Goal: Information Seeking & Learning: Learn about a topic

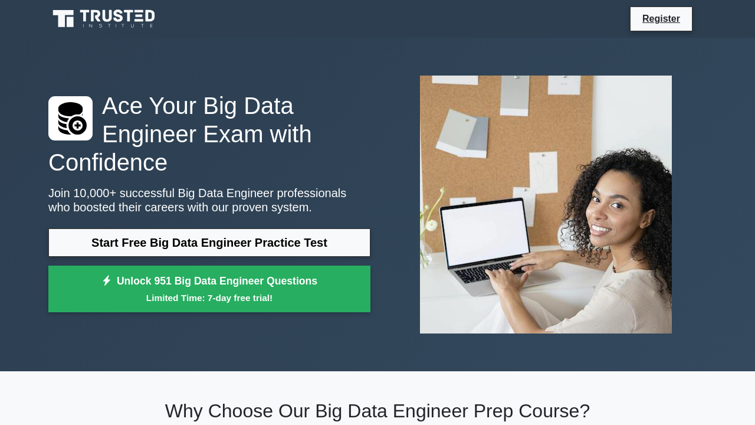
scroll to position [90, 0]
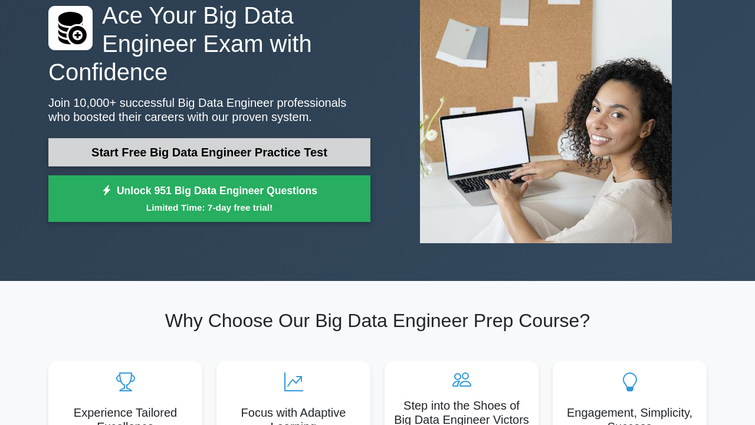
click at [176, 154] on link "Start Free Big Data Engineer Practice Test" at bounding box center [209, 152] width 322 height 28
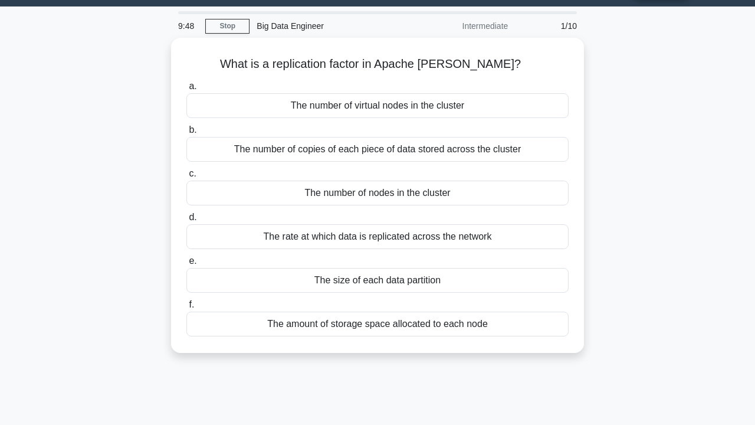
scroll to position [1, 0]
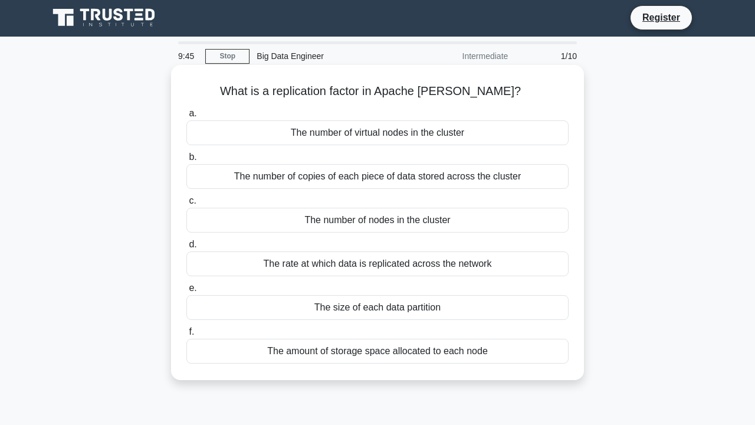
click at [205, 121] on div "The number of virtual nodes in the cluster" at bounding box center [377, 132] width 382 height 25
click at [186, 117] on input "a. The number of virtual nodes in the cluster" at bounding box center [186, 114] width 0 height 8
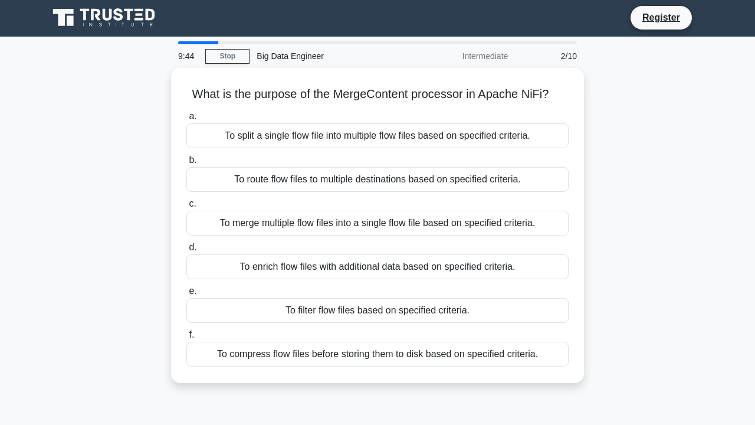
scroll to position [0, 0]
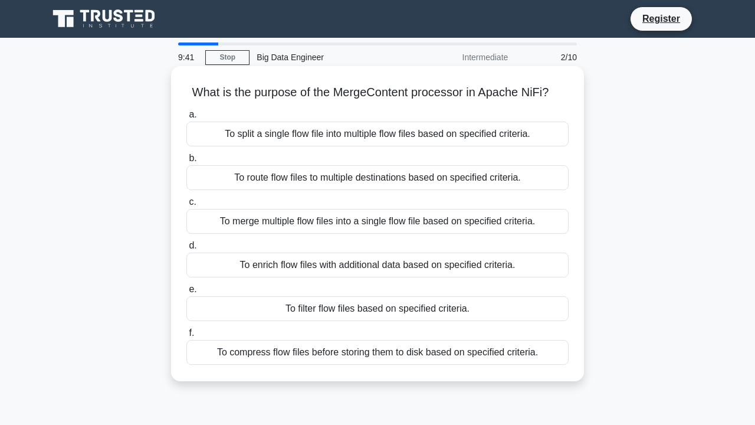
click at [205, 121] on div "To split a single flow file into multiple flow files based on specified criteri…" at bounding box center [377, 133] width 382 height 25
click at [186, 119] on input "a. To split a single flow file into multiple flow files based on specified crit…" at bounding box center [186, 115] width 0 height 8
